Goal: Task Accomplishment & Management: Use online tool/utility

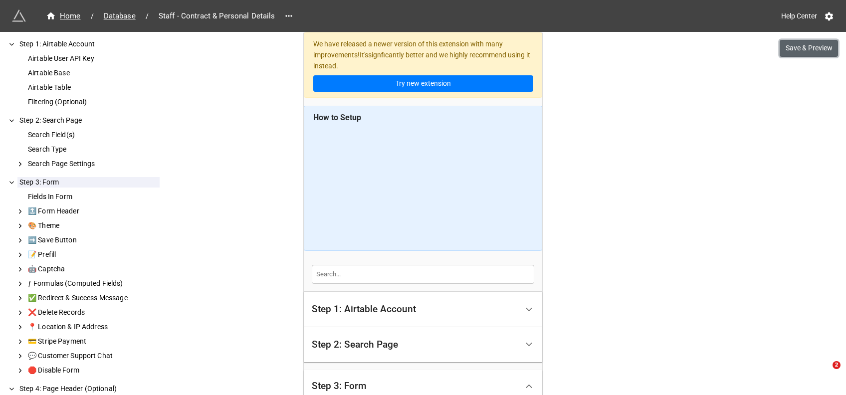
click at [801, 51] on button "Save & Preview" at bounding box center [808, 48] width 58 height 17
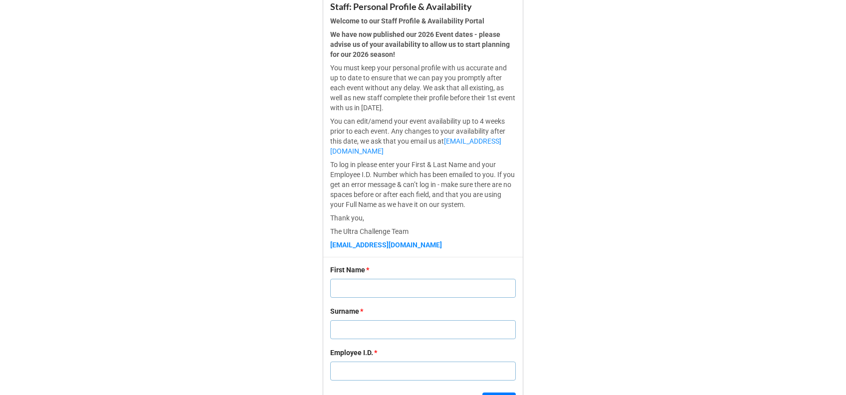
scroll to position [297, 0]
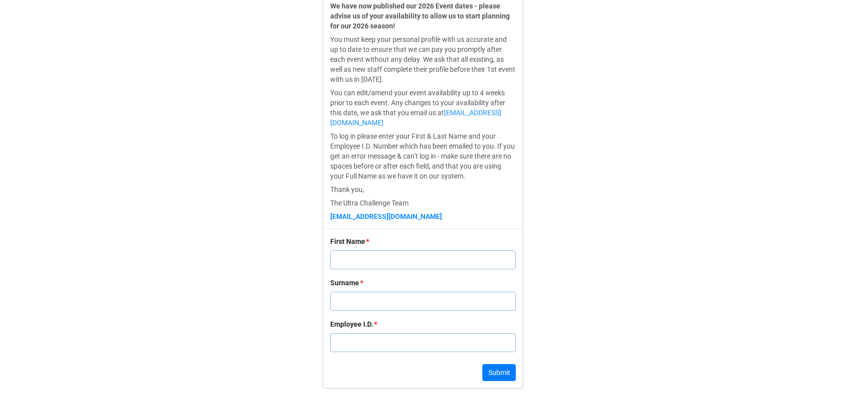
click at [363, 265] on input "text" at bounding box center [422, 259] width 185 height 19
type input "Amy"
type input "Hawser"
type input "1"
click button "Submit" at bounding box center [498, 372] width 33 height 17
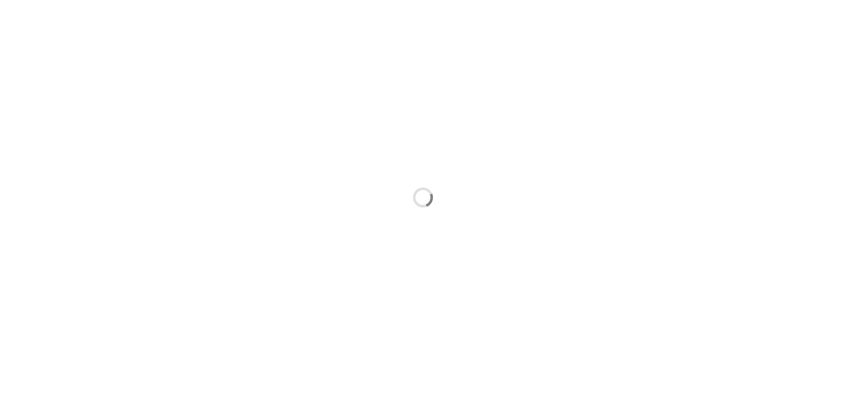
scroll to position [0, 0]
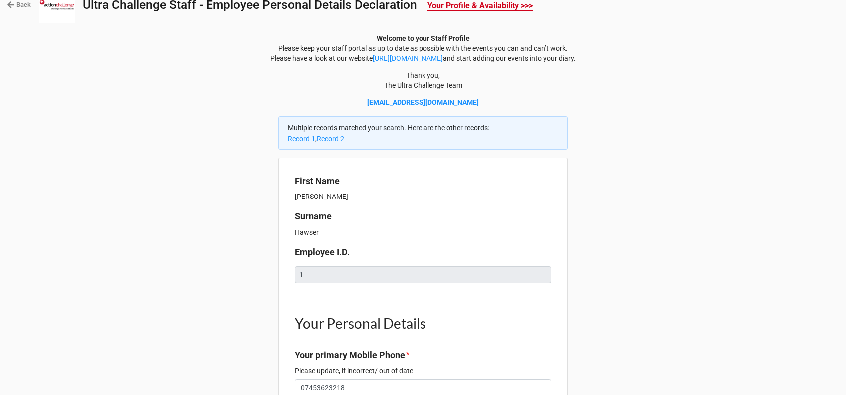
type textarea "x"
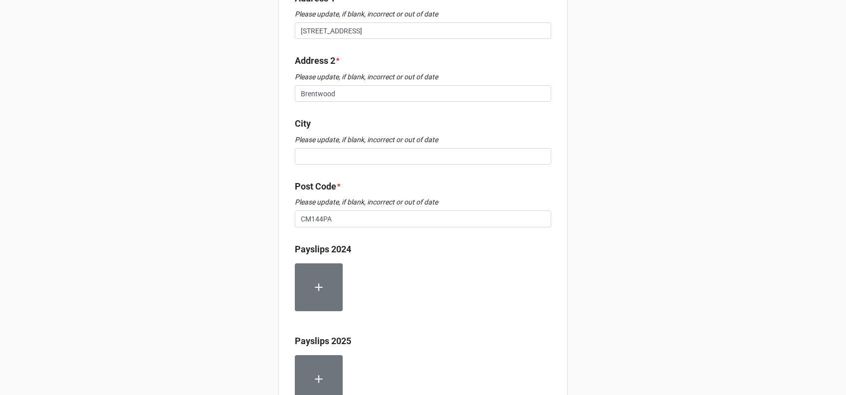
scroll to position [631, 0]
